Goal: Task Accomplishment & Management: Complete application form

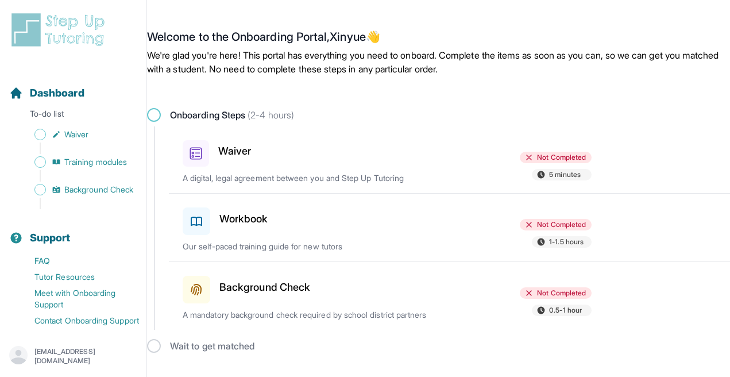
click at [531, 115] on div "Onboarding Steps (2-4 hours)" at bounding box center [438, 115] width 583 height 14
click at [249, 153] on h3 "Waiver" at bounding box center [234, 151] width 33 height 16
click at [300, 286] on h3 "Background Check" at bounding box center [264, 287] width 91 height 16
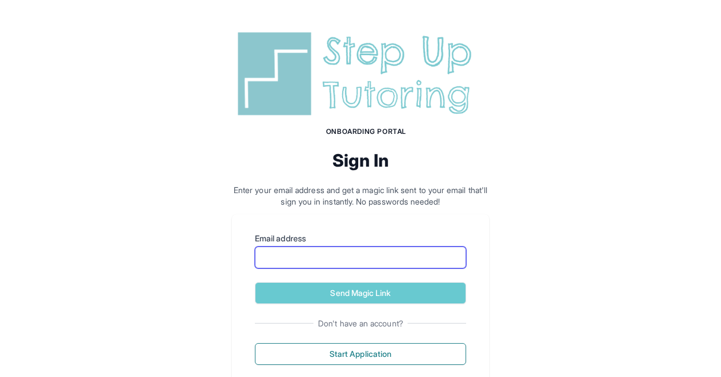
click at [339, 258] on input "Email address" at bounding box center [360, 257] width 211 height 22
type input "**********"
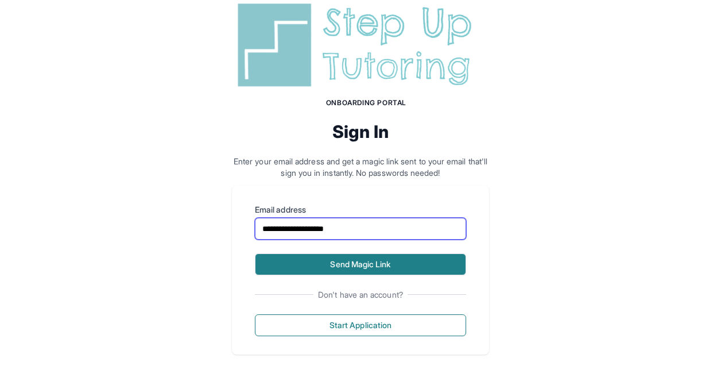
scroll to position [34, 0]
